Goal: Check status: Check status

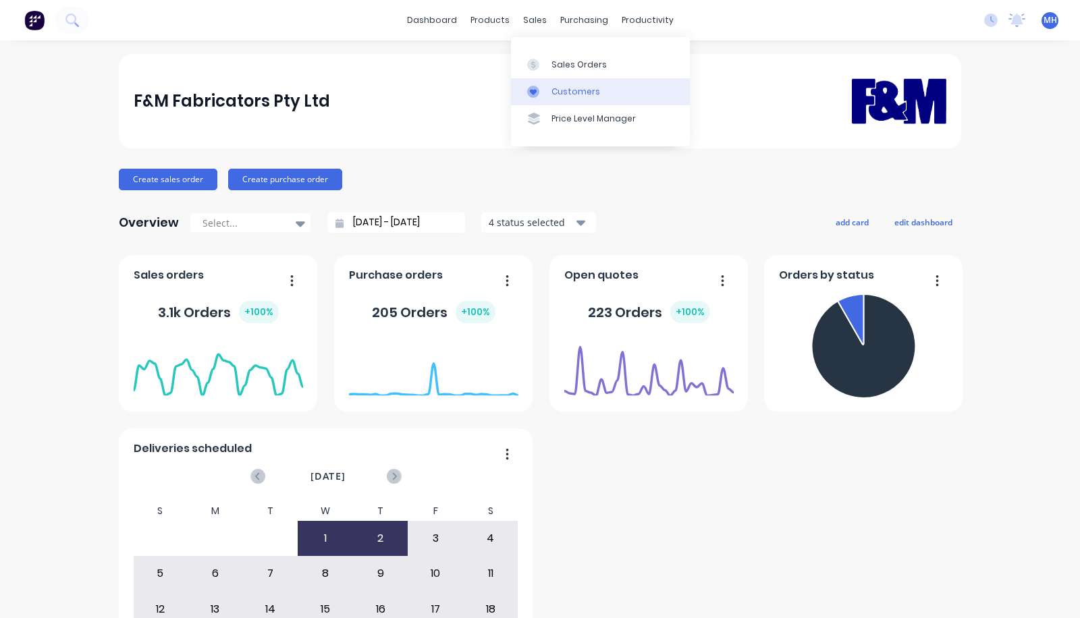
click at [539, 86] on icon at bounding box center [533, 92] width 12 height 12
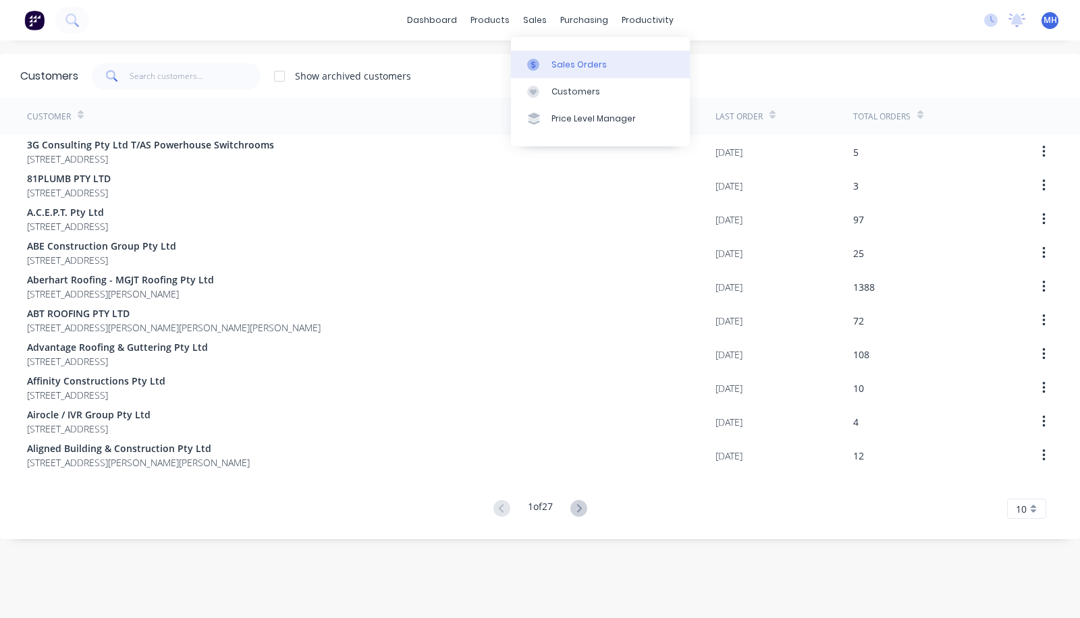
click at [550, 73] on link "Sales Orders" at bounding box center [600, 64] width 179 height 27
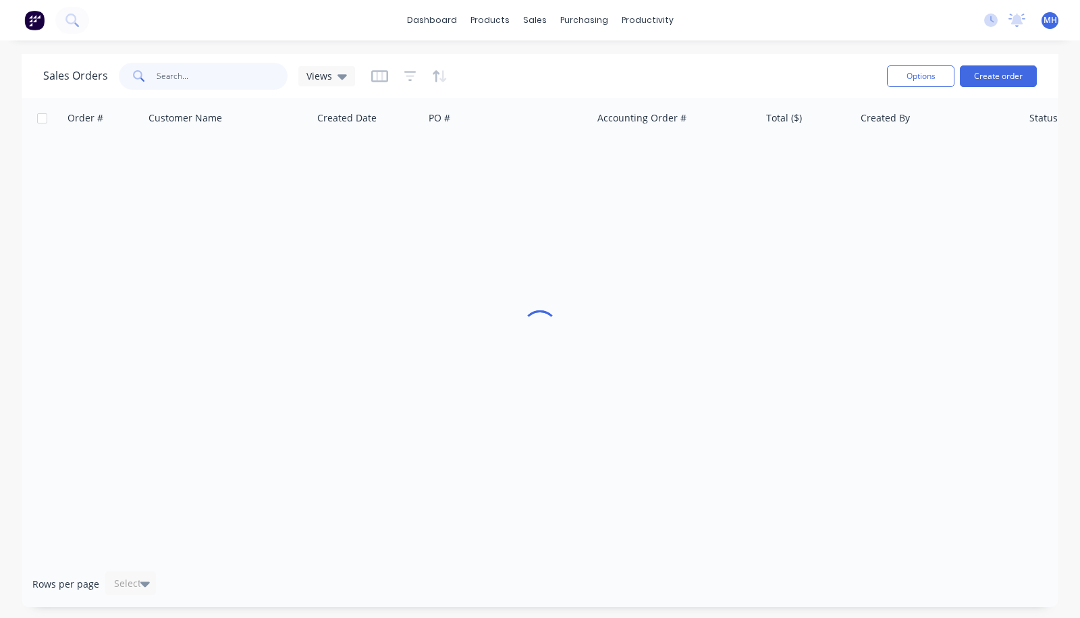
click at [180, 81] on input "text" at bounding box center [223, 76] width 132 height 27
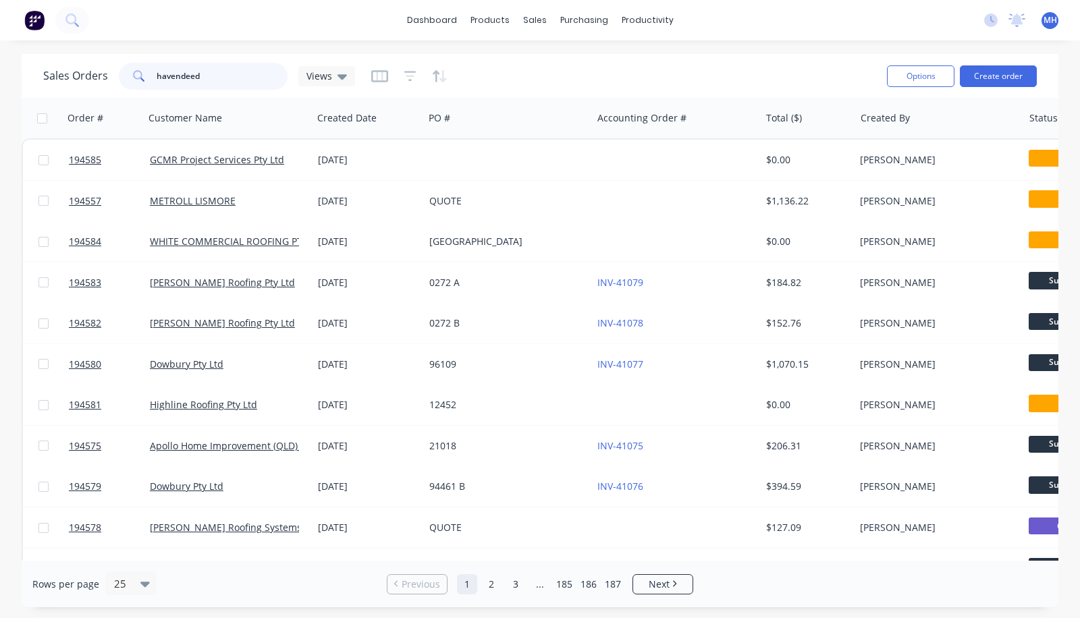
type input "havendeed"
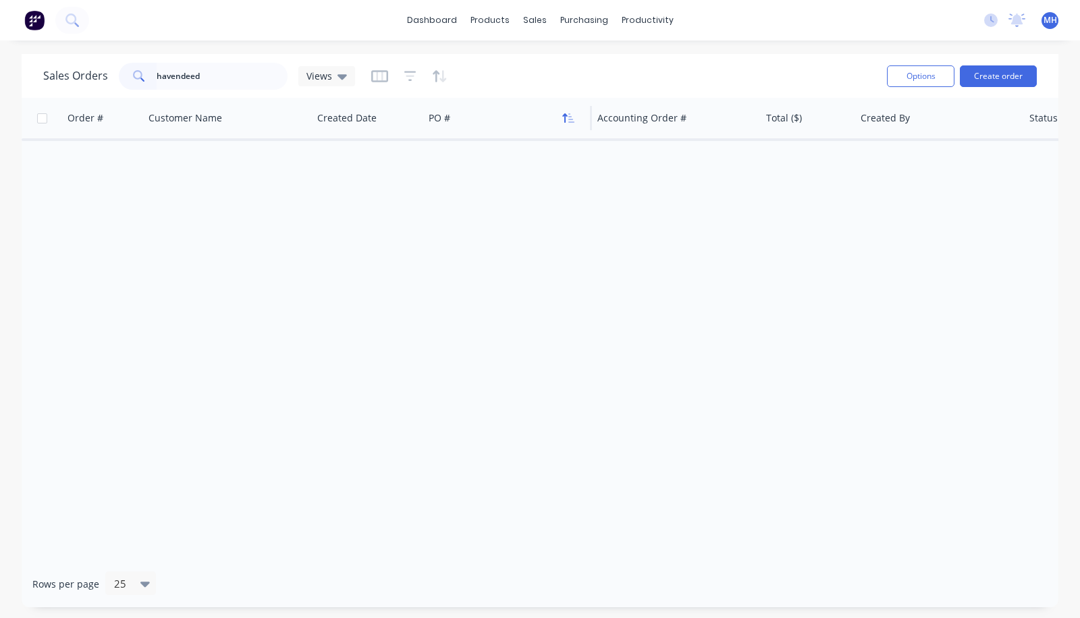
click at [562, 122] on icon "button" at bounding box center [568, 118] width 12 height 11
click at [572, 121] on icon "button" at bounding box center [568, 118] width 12 height 11
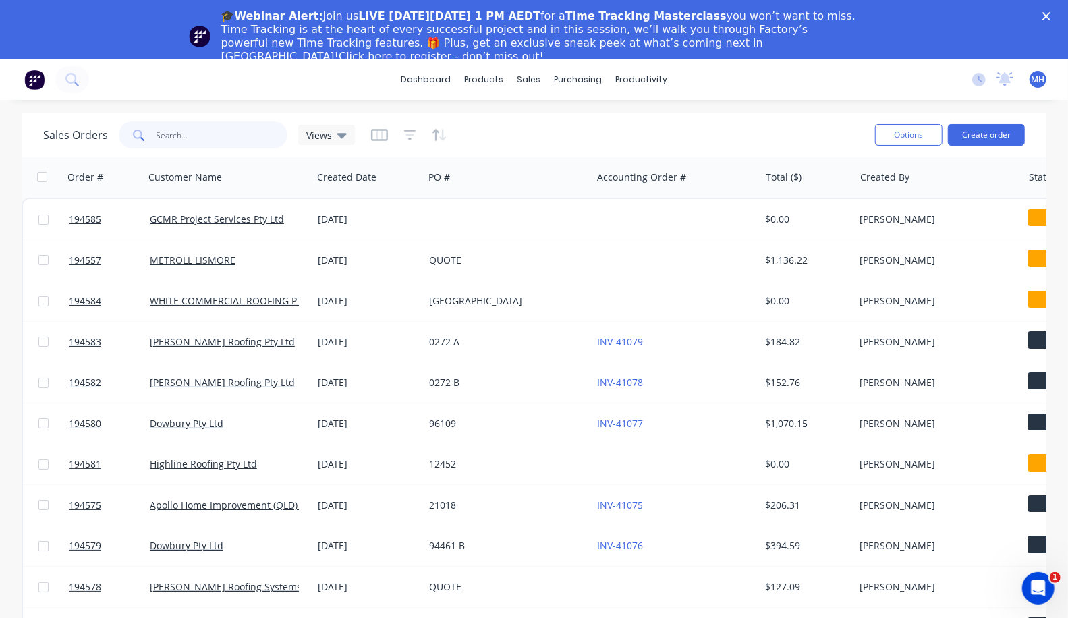
click at [219, 130] on input "text" at bounding box center [223, 134] width 132 height 27
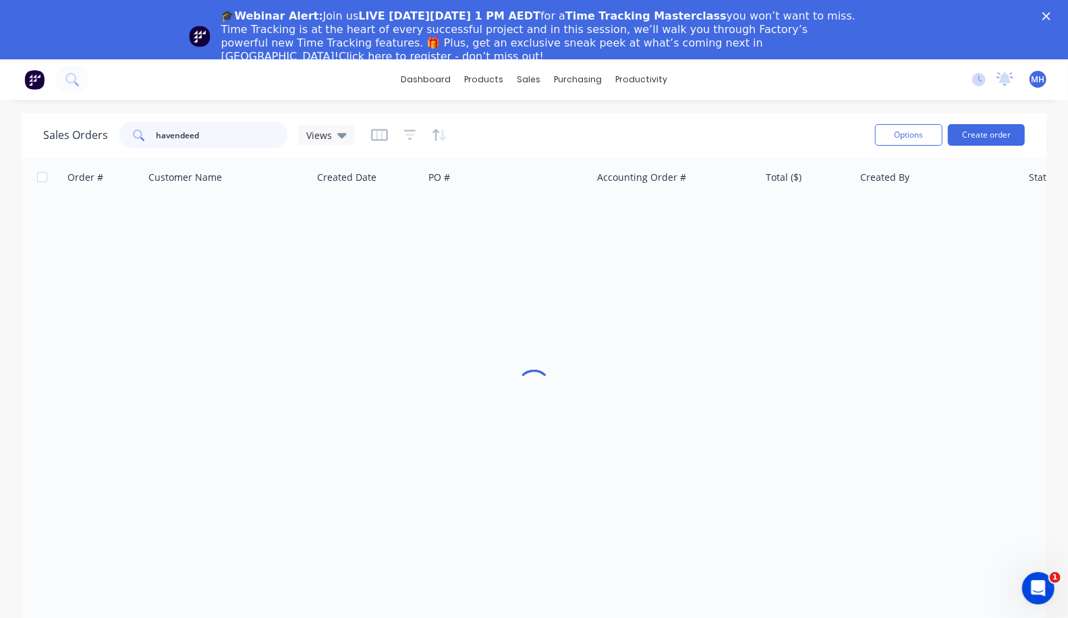
click at [219, 130] on input "havendeed" at bounding box center [223, 134] width 132 height 27
type input "havendeen"
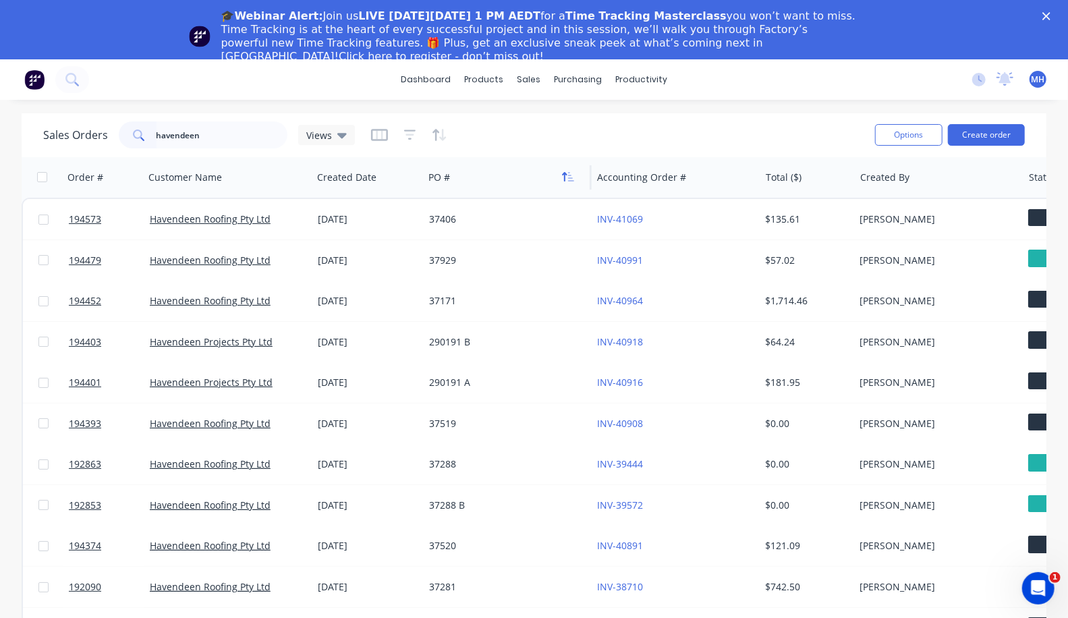
click at [566, 178] on icon "button" at bounding box center [568, 176] width 12 height 11
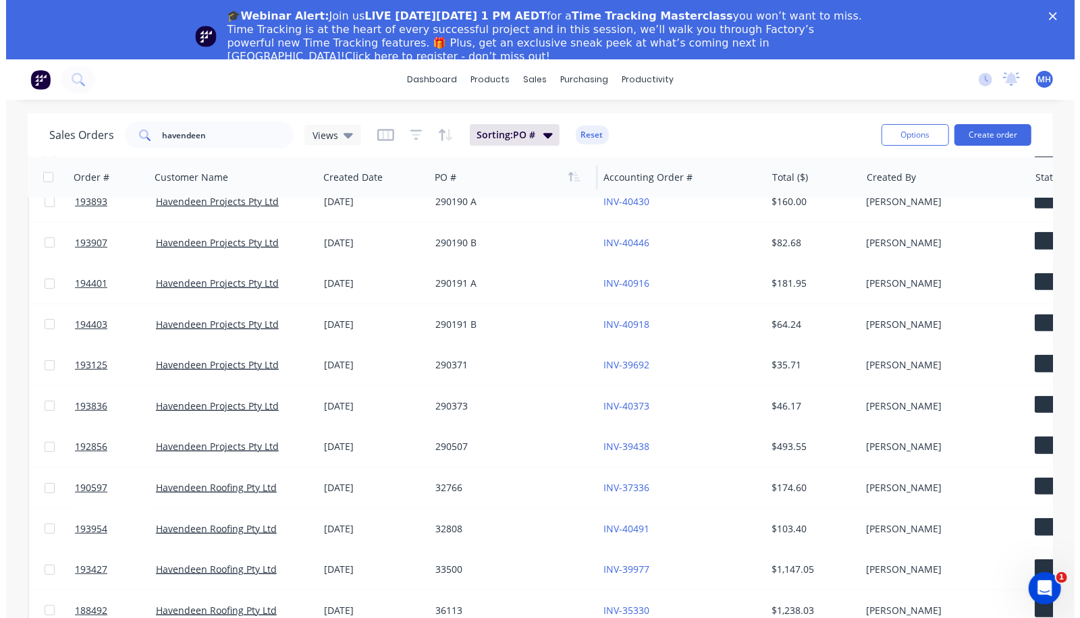
scroll to position [605, 0]
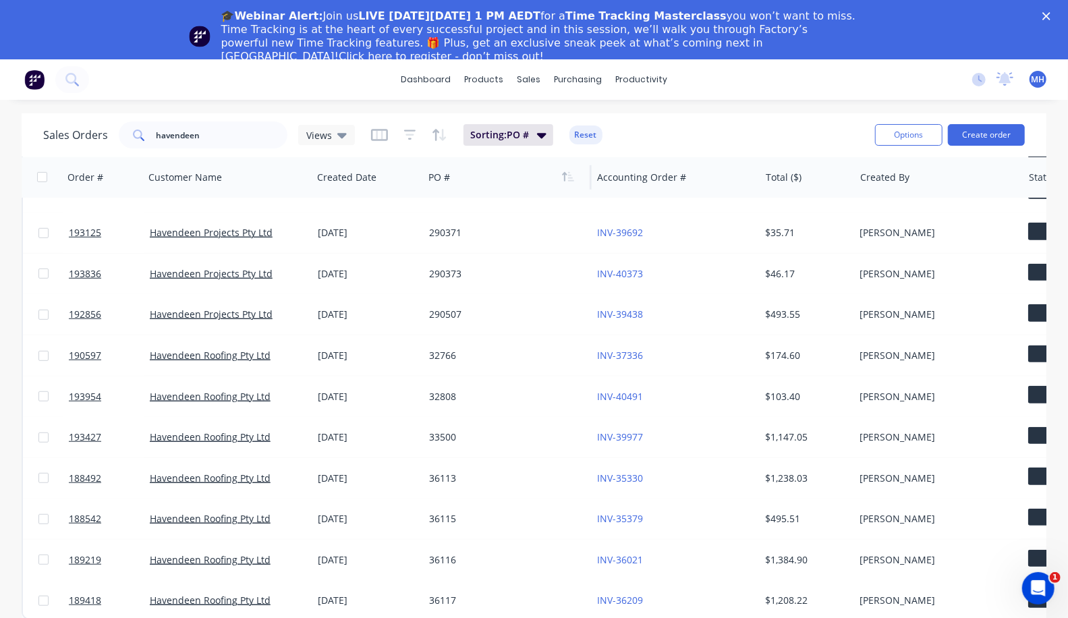
click at [1053, 12] on div "🎓Webinar Alert: Join us LIVE [DATE][DATE] 1 PM AEDT for a Time Tracking Masterc…" at bounding box center [534, 36] width 1068 height 62
click at [1051, 18] on polygon "Close" at bounding box center [1047, 16] width 8 height 8
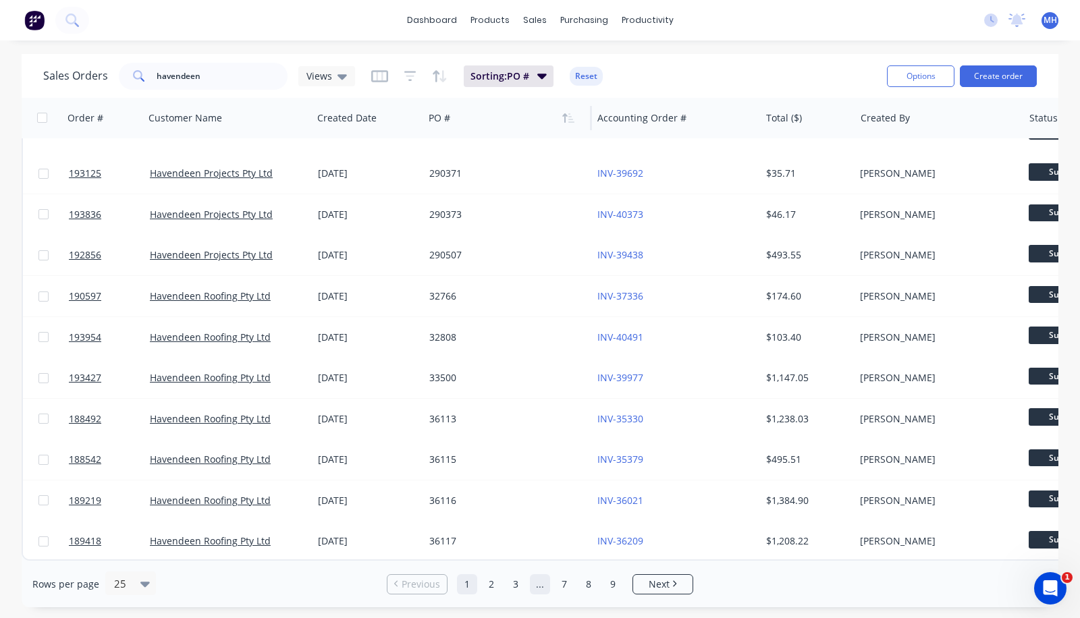
click at [535, 576] on link "..." at bounding box center [540, 584] width 20 height 20
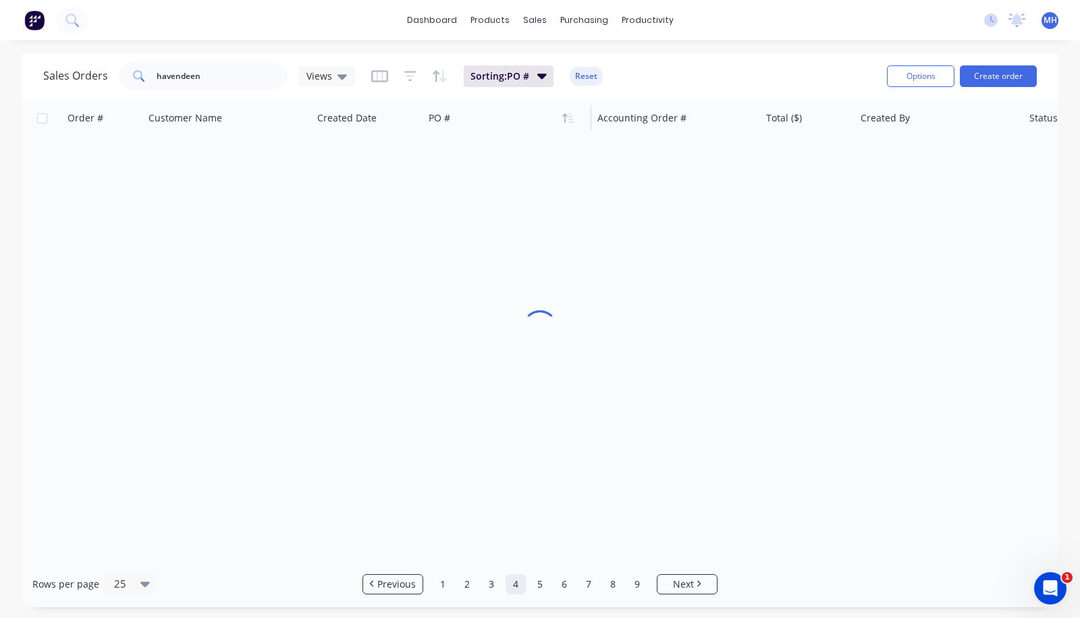
scroll to position [0, 0]
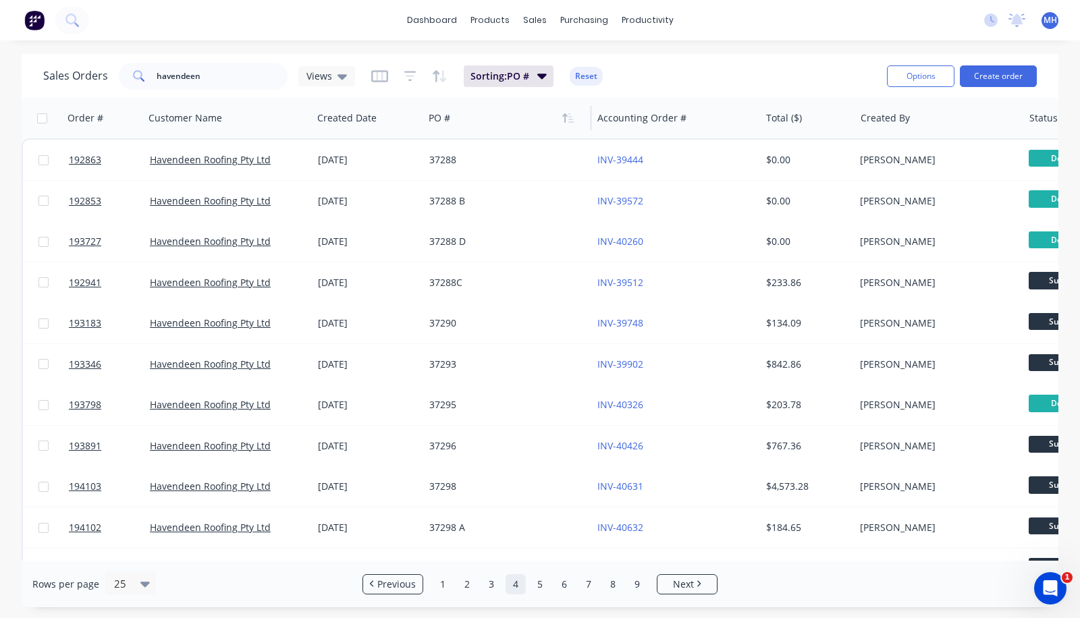
drag, startPoint x: 1057, startPoint y: 281, endPoint x: 1053, endPoint y: 242, distance: 40.0
click at [1053, 242] on div "Sales Orders havendeen Views Sorting: PO # Reset Options Create order Order # C…" at bounding box center [540, 330] width 1080 height 553
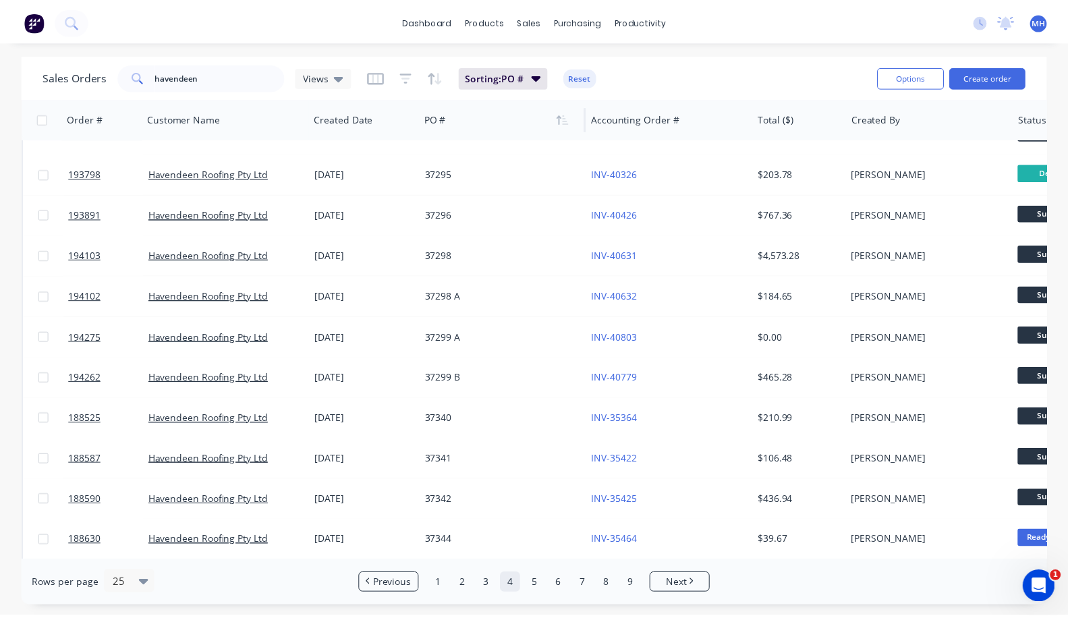
scroll to position [236, 0]
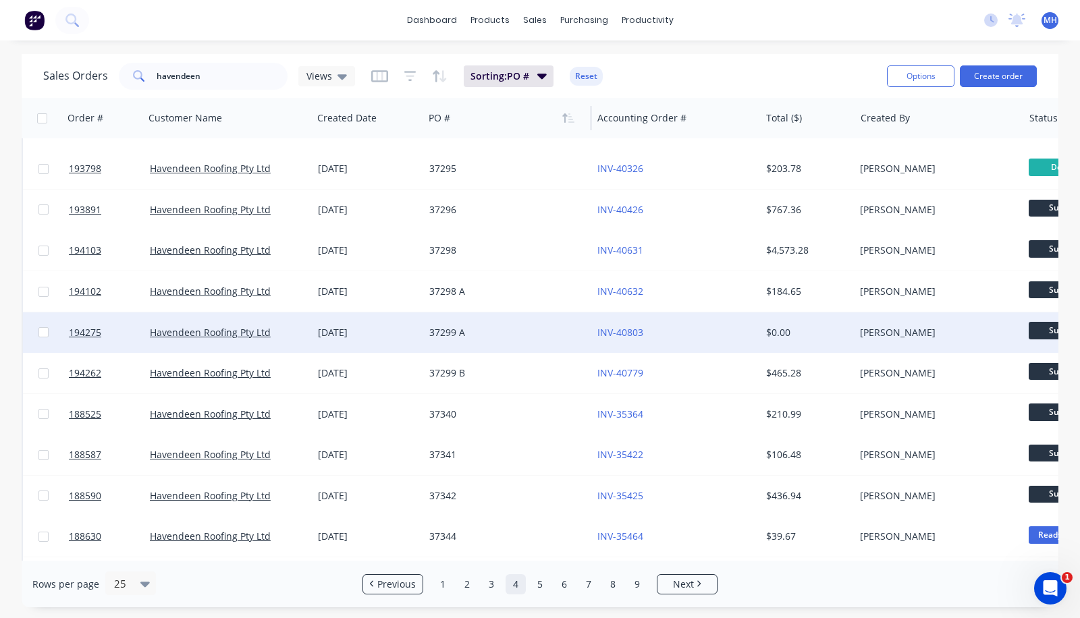
click at [401, 331] on div "[DATE]" at bounding box center [368, 332] width 101 height 13
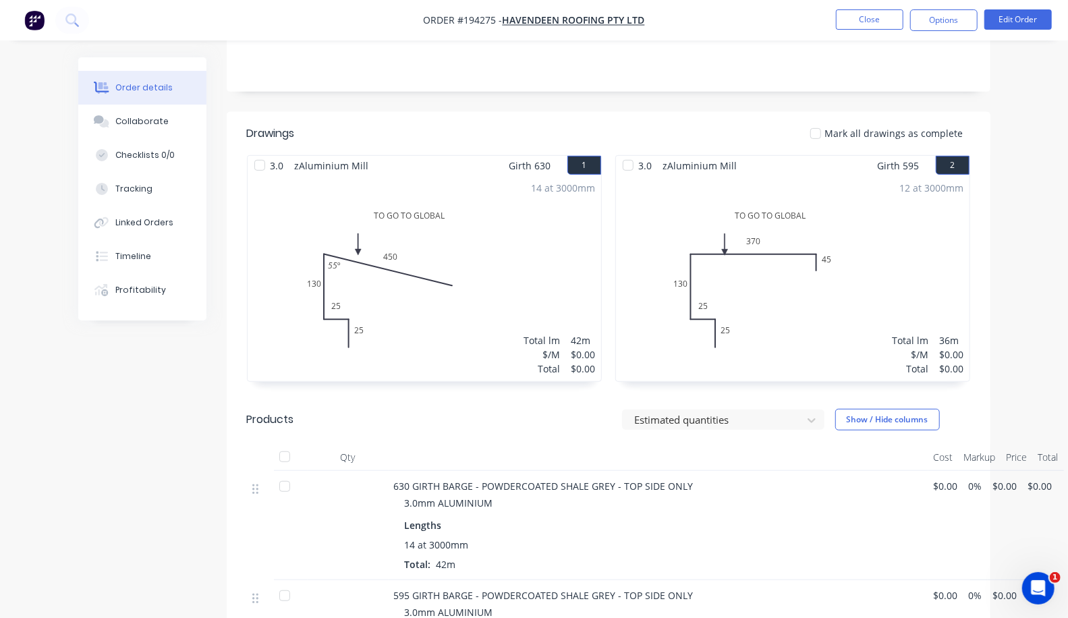
scroll to position [358, 0]
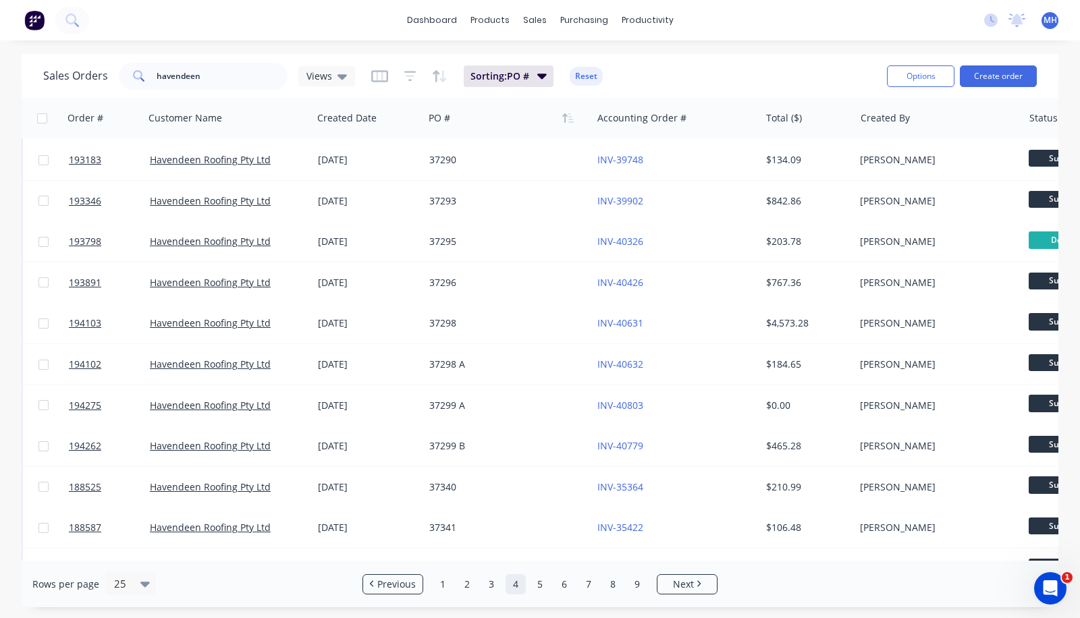
scroll to position [210, 0]
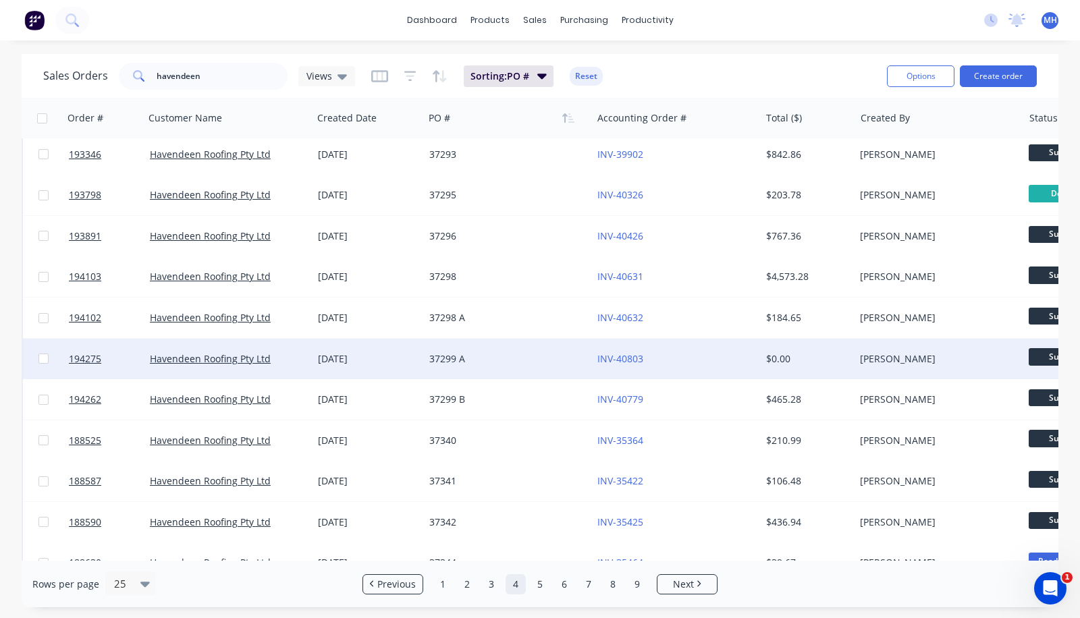
click at [460, 350] on div "37299 A" at bounding box center [508, 359] width 168 height 40
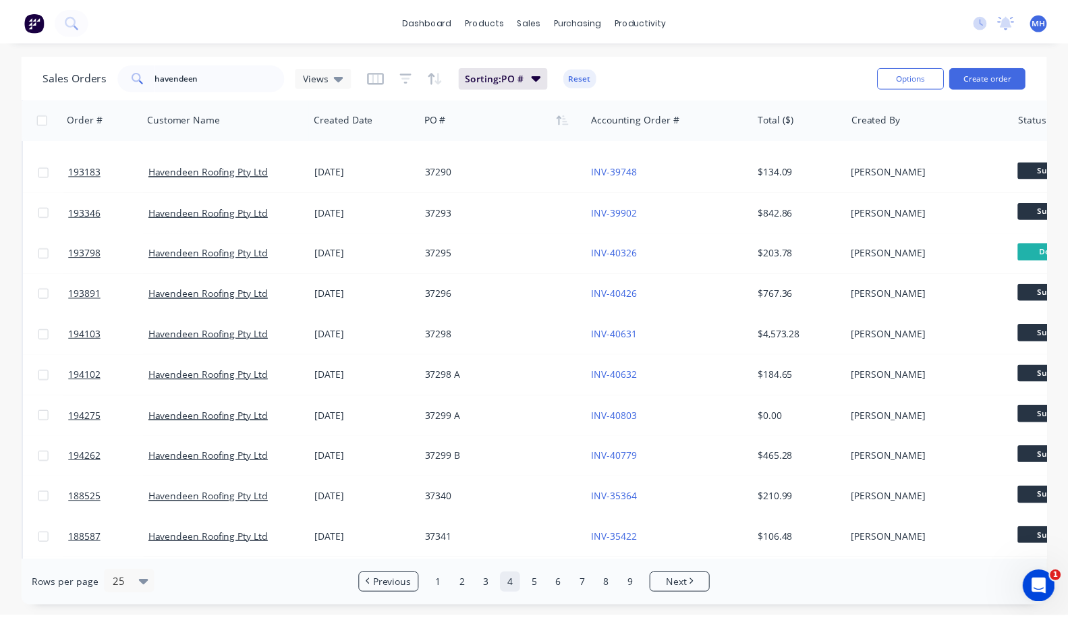
scroll to position [155, 0]
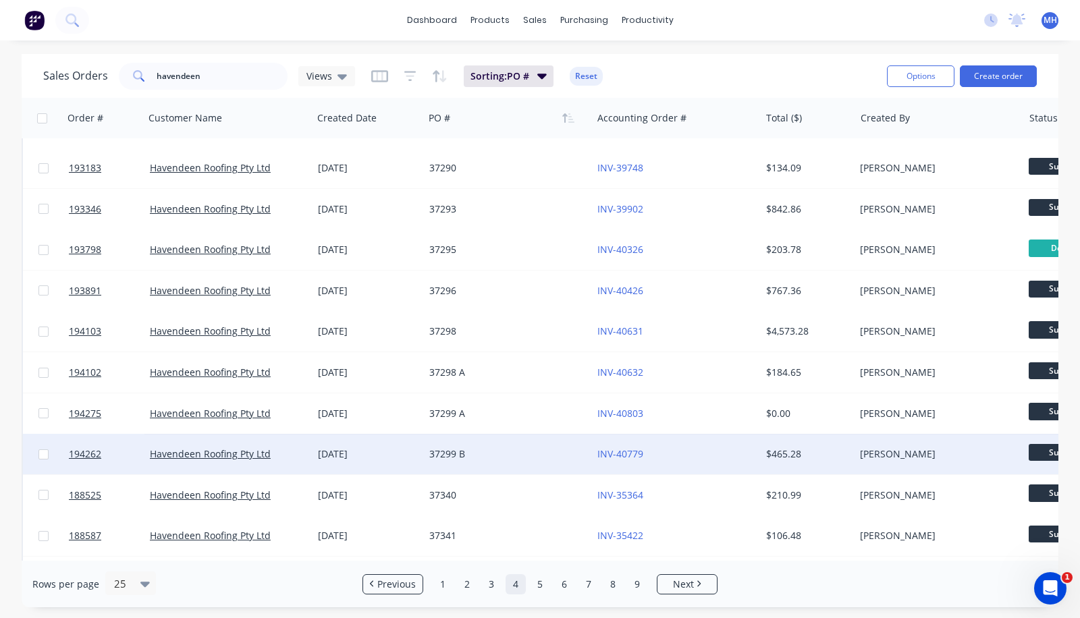
click at [457, 445] on div "37299 B" at bounding box center [508, 454] width 168 height 40
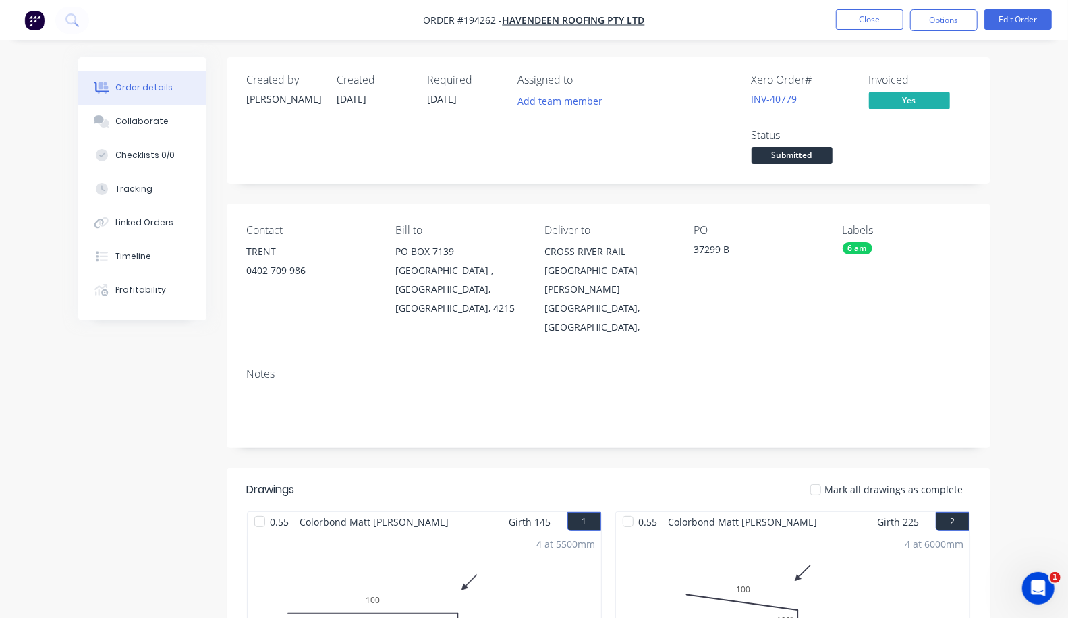
drag, startPoint x: 326, startPoint y: 177, endPoint x: 302, endPoint y: 11, distance: 167.0
click at [325, 224] on div "Contact" at bounding box center [311, 230] width 128 height 13
